Goal: Task Accomplishment & Management: Manage account settings

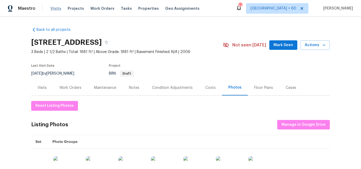
click at [53, 9] on span "Visits" at bounding box center [55, 8] width 11 height 5
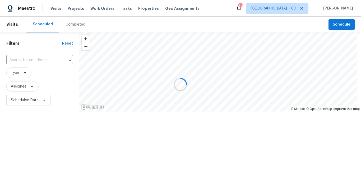
click at [74, 24] on div at bounding box center [180, 84] width 361 height 169
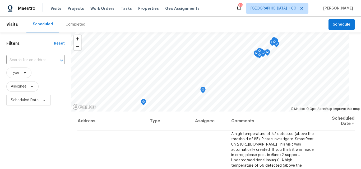
click at [74, 24] on div "Completed" at bounding box center [75, 24] width 20 height 5
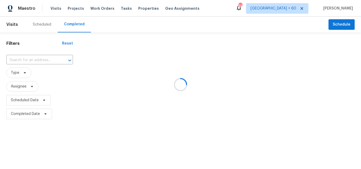
click at [25, 59] on div at bounding box center [180, 84] width 361 height 169
click at [21, 60] on div at bounding box center [180, 84] width 361 height 169
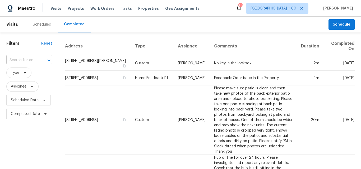
click at [16, 61] on input "text" at bounding box center [21, 60] width 31 height 8
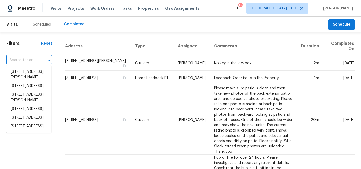
paste input "[STREET_ADDRESS][PERSON_NAME]"
type input "[STREET_ADDRESS][PERSON_NAME]"
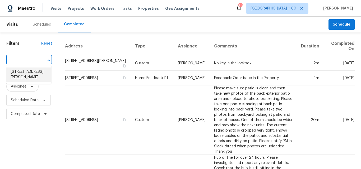
click at [17, 77] on li "[STREET_ADDRESS][PERSON_NAME]" at bounding box center [28, 75] width 45 height 14
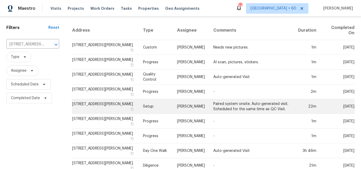
scroll to position [28, 0]
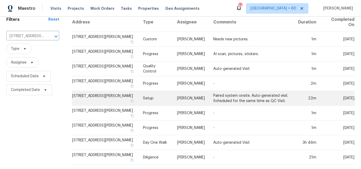
click at [156, 93] on td "Setup" at bounding box center [156, 98] width 34 height 15
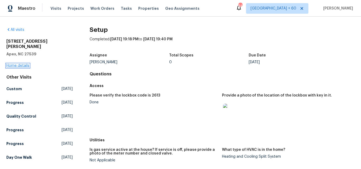
click at [22, 64] on link "Home details" at bounding box center [17, 66] width 23 height 4
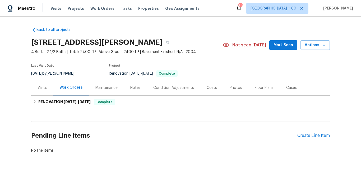
click at [229, 88] on div "Photos" at bounding box center [235, 87] width 12 height 5
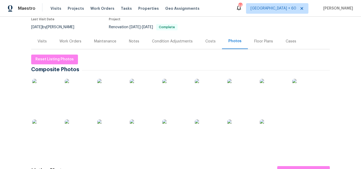
scroll to position [106, 0]
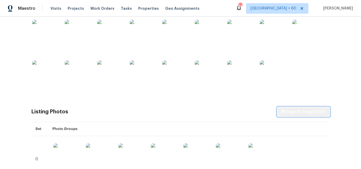
click at [311, 111] on span "Manage in Google Drive" at bounding box center [303, 112] width 44 height 7
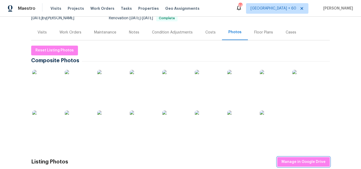
scroll to position [0, 0]
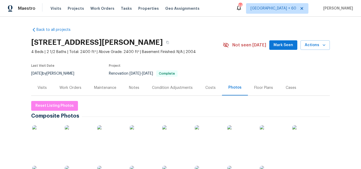
click at [56, 12] on div "Visits Projects Work Orders Tasks Properties Geo Assignments" at bounding box center [127, 8] width 155 height 11
click at [56, 8] on span "Visits" at bounding box center [55, 8] width 11 height 5
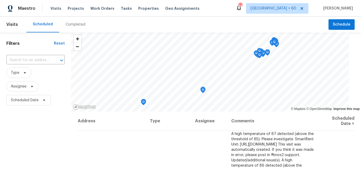
click at [75, 25] on div "Completed" at bounding box center [75, 24] width 20 height 5
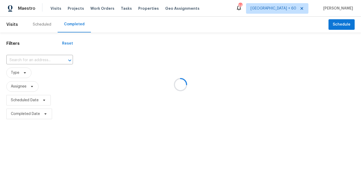
click at [31, 59] on div at bounding box center [180, 84] width 361 height 169
click at [24, 61] on div at bounding box center [180, 84] width 361 height 169
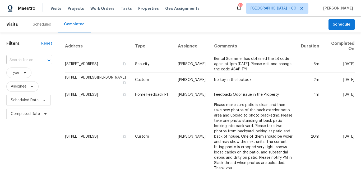
click at [22, 61] on input "text" at bounding box center [21, 60] width 31 height 8
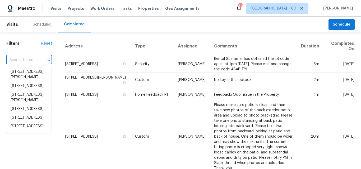
paste input "[STREET_ADDRESS]"
type input "[STREET_ADDRESS]"
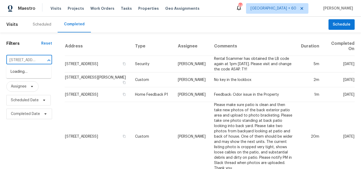
scroll to position [0, 39]
click at [27, 75] on li "[STREET_ADDRESS]" at bounding box center [28, 72] width 45 height 9
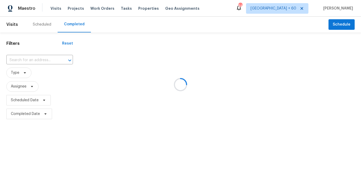
type input "[STREET_ADDRESS]"
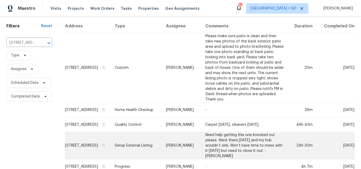
scroll to position [75, 0]
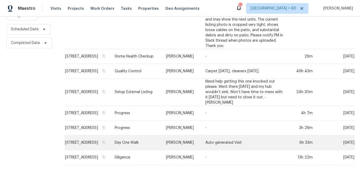
click at [147, 136] on td "Day One Walk" at bounding box center [135, 142] width 51 height 15
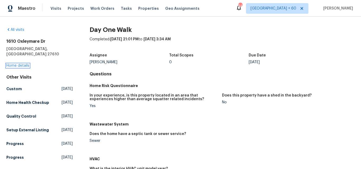
click at [22, 64] on link "Home details" at bounding box center [17, 66] width 23 height 4
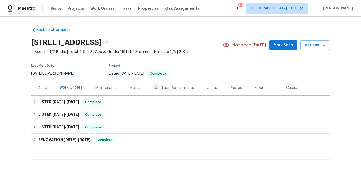
click at [229, 88] on div "Photos" at bounding box center [235, 87] width 12 height 5
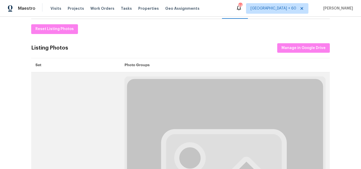
scroll to position [79, 0]
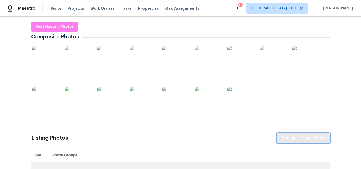
click at [305, 137] on span "Manage in Google Drive" at bounding box center [303, 138] width 44 height 7
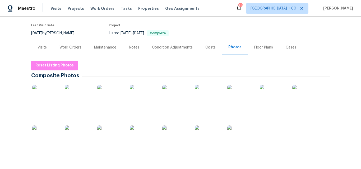
scroll to position [0, 0]
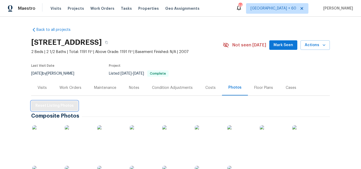
click at [62, 103] on span "Reset Listing Photos" at bounding box center [54, 106] width 38 height 7
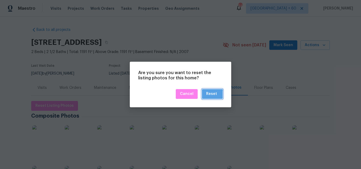
click at [208, 95] on div "Reset" at bounding box center [211, 94] width 11 height 7
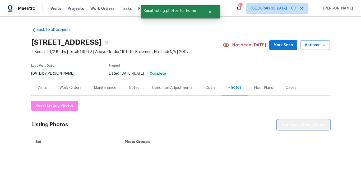
click at [311, 126] on span "Manage in Google Drive" at bounding box center [303, 125] width 44 height 7
